Goal: Task Accomplishment & Management: Use online tool/utility

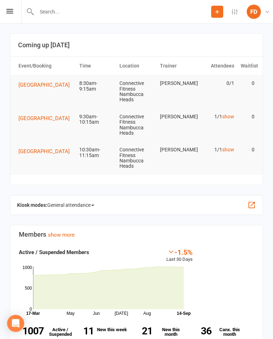
click at [9, 10] on icon at bounding box center [9, 11] width 7 height 5
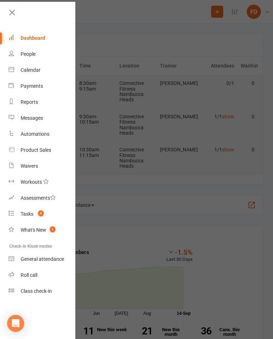
click at [53, 256] on link "General attendance" at bounding box center [42, 259] width 67 height 16
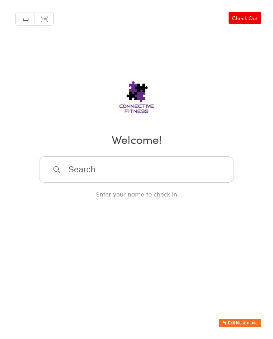
click at [167, 162] on input "search" at bounding box center [136, 169] width 195 height 26
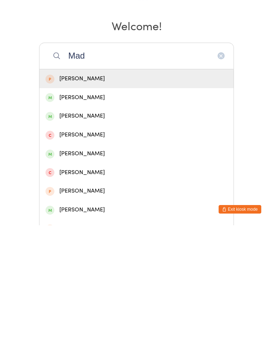
type input "Mad"
click at [102, 262] on div "Maddison Bates" at bounding box center [136, 267] width 182 height 10
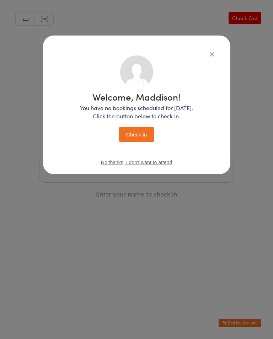
click at [145, 137] on button "Check in" at bounding box center [137, 134] width 36 height 15
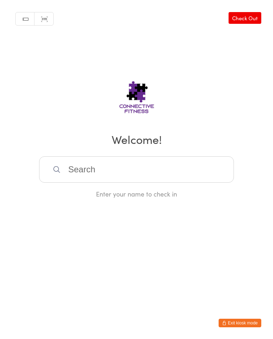
click at [145, 169] on input "search" at bounding box center [136, 169] width 195 height 26
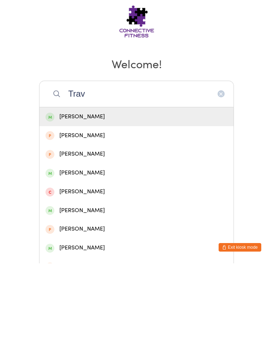
type input "Trav"
click at [79, 187] on div "Travis Pocock" at bounding box center [136, 192] width 182 height 10
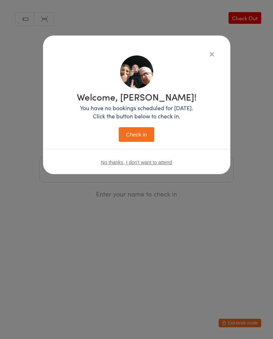
click at [136, 138] on button "Check in" at bounding box center [137, 134] width 36 height 15
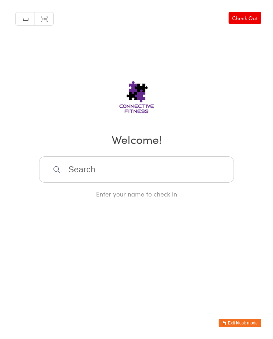
click at [78, 173] on input "search" at bounding box center [136, 169] width 195 height 26
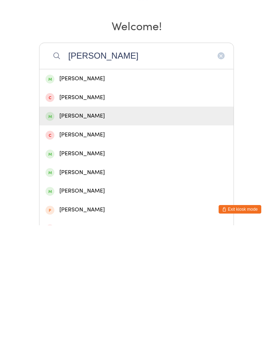
type input "Luke"
click at [69, 225] on div "Luke Hayes" at bounding box center [136, 230] width 182 height 10
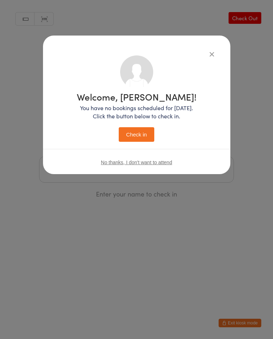
click at [131, 130] on button "Check in" at bounding box center [137, 134] width 36 height 15
